Goal: Task Accomplishment & Management: Manage account settings

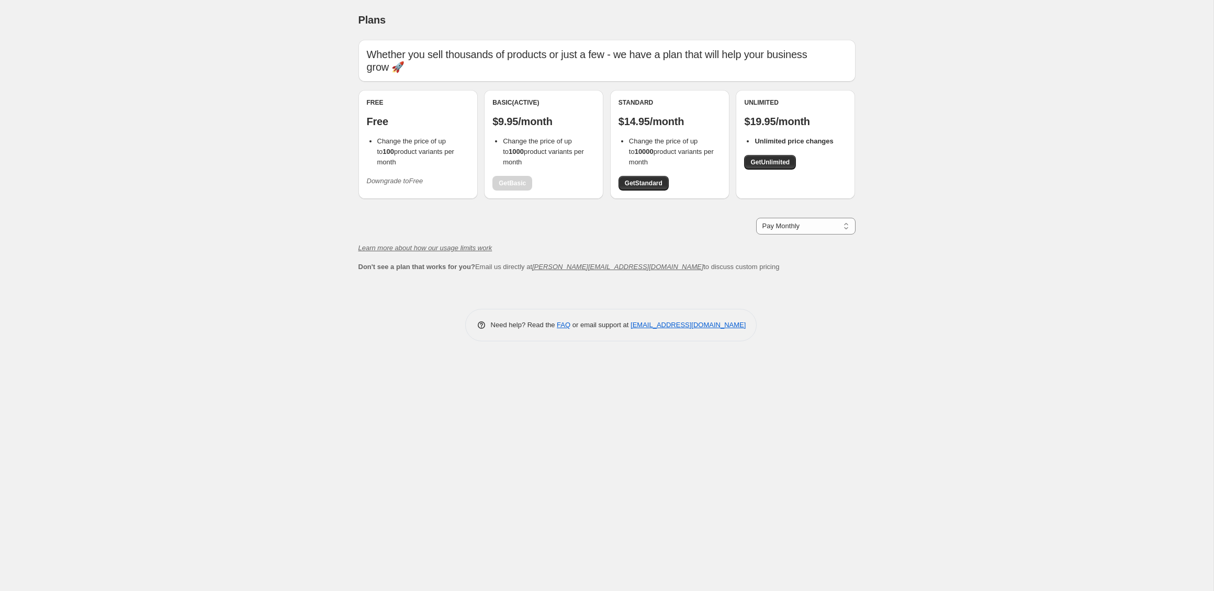
click at [404, 177] on icon "Downgrade to Free" at bounding box center [395, 181] width 57 height 8
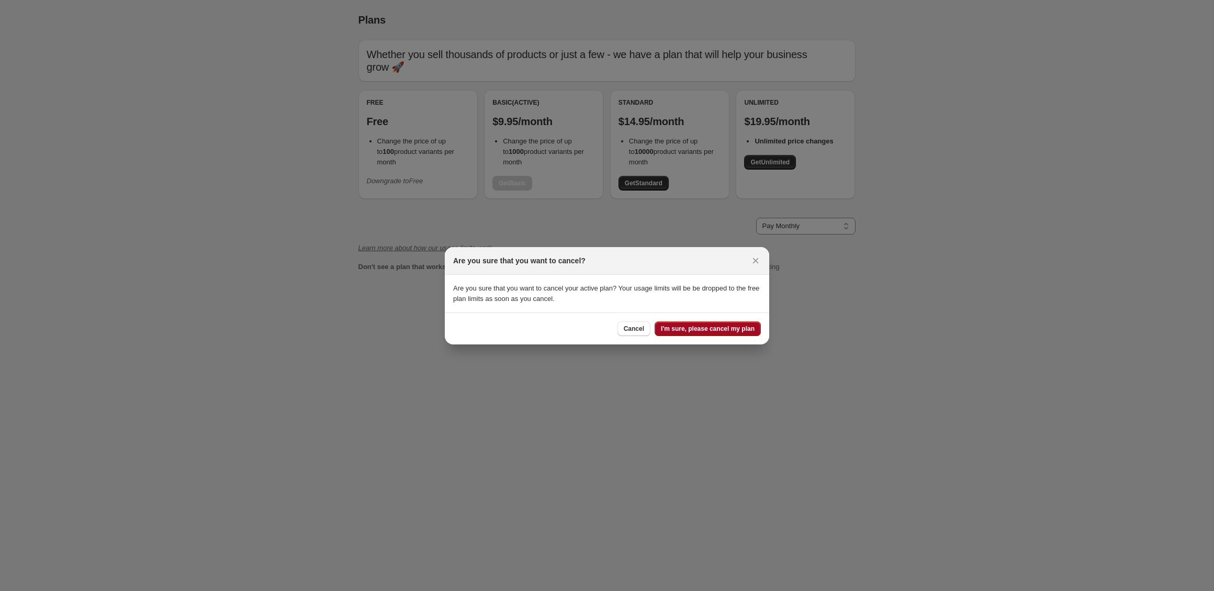
click at [694, 328] on span "I'm sure, please cancel my plan" at bounding box center [708, 328] width 94 height 8
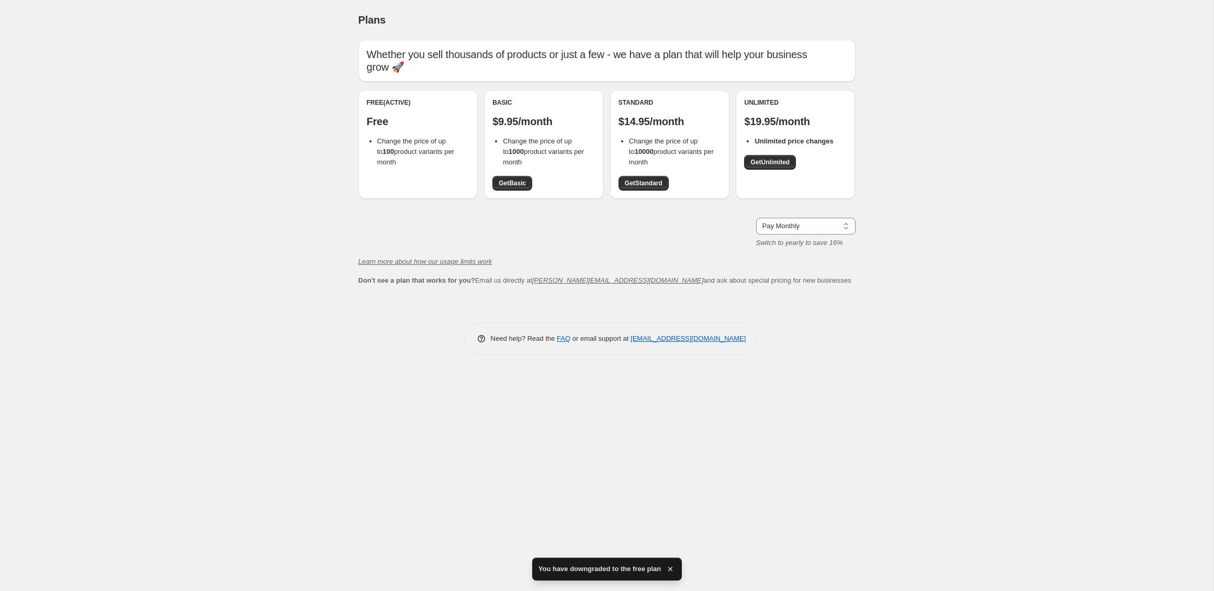
click at [468, 353] on div "Plans. This page is ready Plans Whether you sell thousands of products or just …" at bounding box center [607, 185] width 522 height 370
click at [314, 338] on div "Plans. This page is ready Plans Whether you sell thousands of products or just …" at bounding box center [607, 295] width 1214 height 591
